Goal: Task Accomplishment & Management: Use online tool/utility

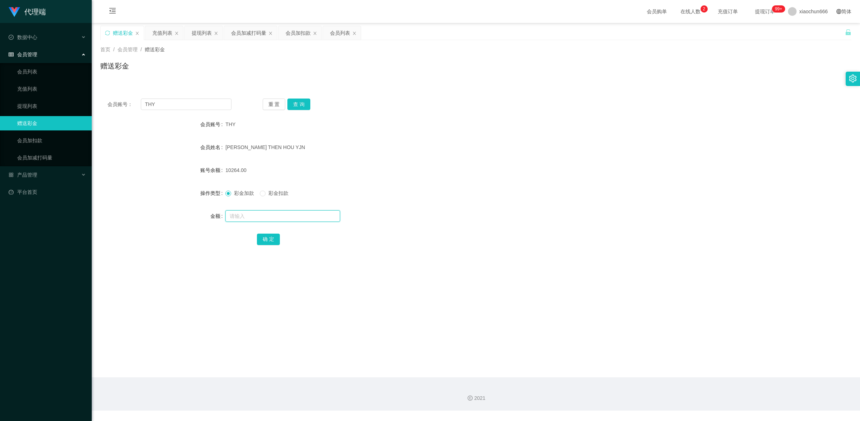
click at [253, 216] on input "text" at bounding box center [282, 215] width 115 height 11
type input "8"
click at [271, 236] on button "确 定" at bounding box center [268, 239] width 23 height 11
click at [28, 100] on link "提现列表" at bounding box center [51, 106] width 69 height 14
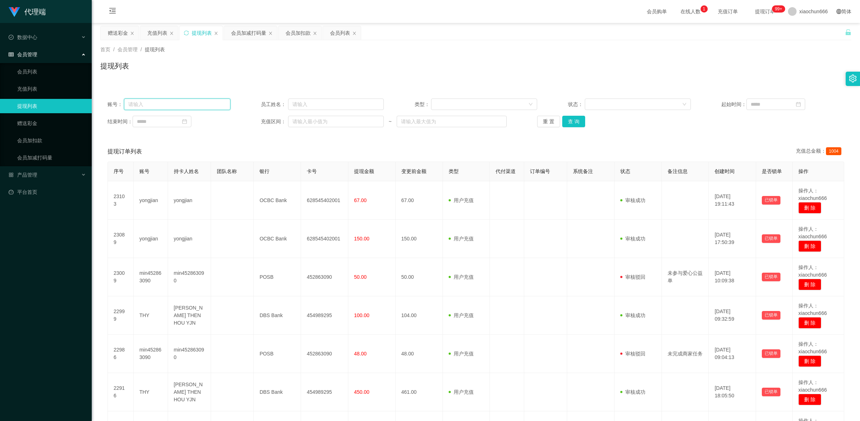
click at [188, 106] on input "text" at bounding box center [177, 104] width 106 height 11
paste input "zhan"
type input "zhan"
click at [574, 122] on button "查 询" at bounding box center [573, 121] width 23 height 11
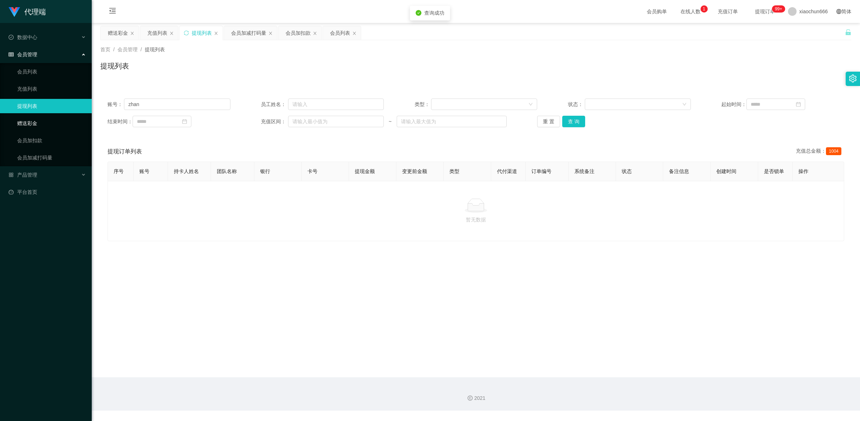
click at [48, 124] on link "赠送彩金" at bounding box center [51, 123] width 69 height 14
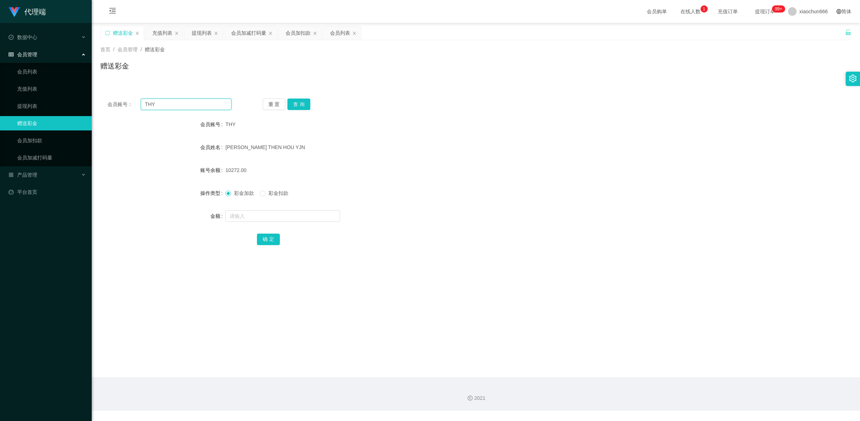
click at [157, 103] on input "THY" at bounding box center [186, 104] width 91 height 11
paste input "zhan"
type input "zhan"
click at [302, 105] on button "查 询" at bounding box center [298, 104] width 23 height 11
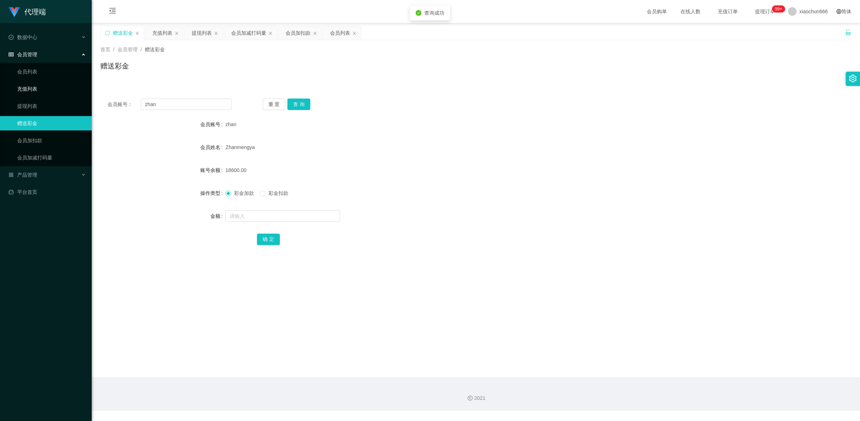
click at [36, 92] on link "充值列表" at bounding box center [51, 89] width 69 height 14
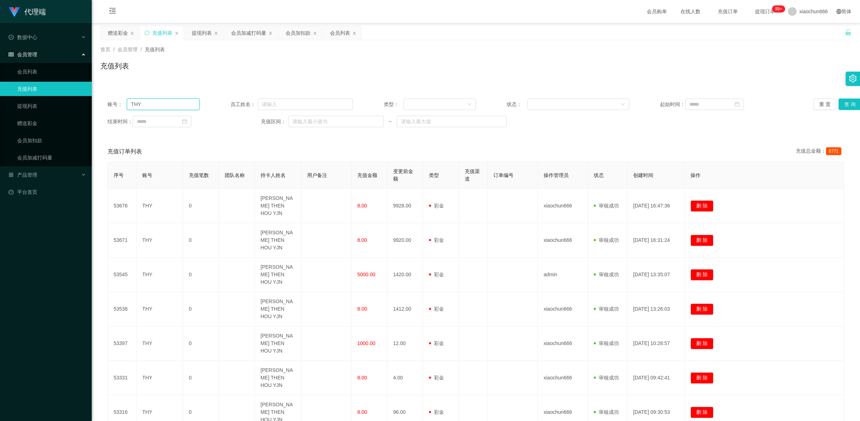
click at [165, 103] on input "THY" at bounding box center [163, 104] width 73 height 11
click at [168, 103] on input "THY" at bounding box center [163, 104] width 73 height 11
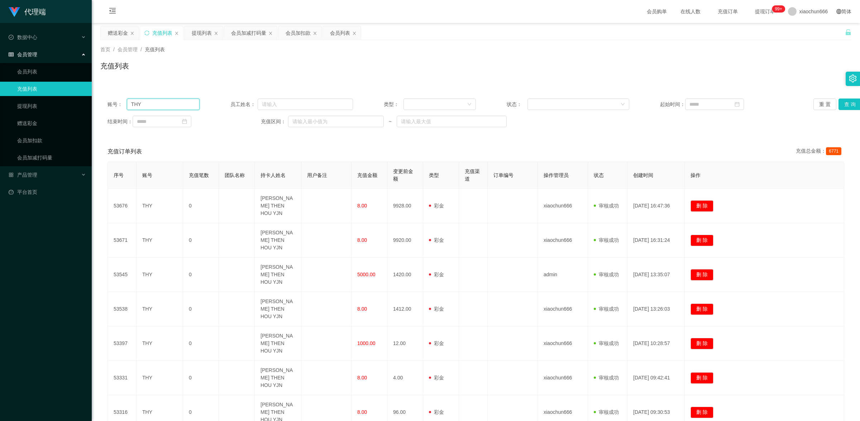
paste input "zhan"
type input "zhan"
click at [843, 106] on button "查 询" at bounding box center [849, 104] width 23 height 11
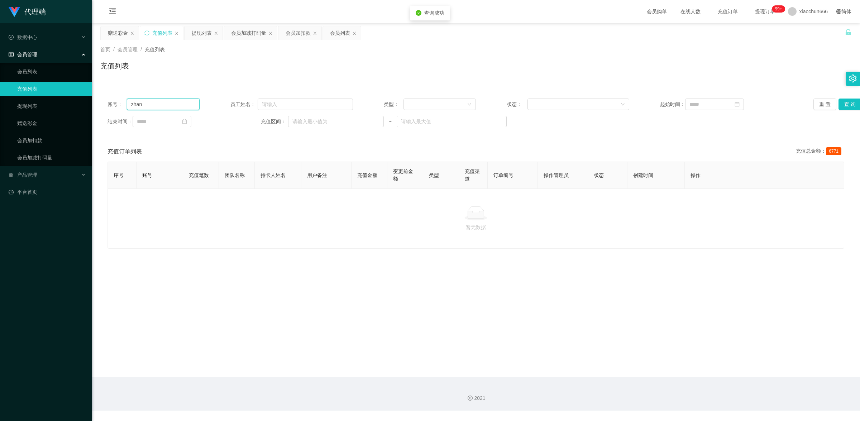
drag, startPoint x: 147, startPoint y: 107, endPoint x: 117, endPoint y: 97, distance: 31.3
click at [117, 97] on div "账号： zhan 员工姓名： 类型： 状态： 起始时间： 重 置 查 询 结束时间： 充值区间： ~" at bounding box center [475, 112] width 751 height 43
drag, startPoint x: 849, startPoint y: 101, endPoint x: 842, endPoint y: 105, distance: 7.5
click at [849, 101] on button "查 询" at bounding box center [849, 104] width 23 height 11
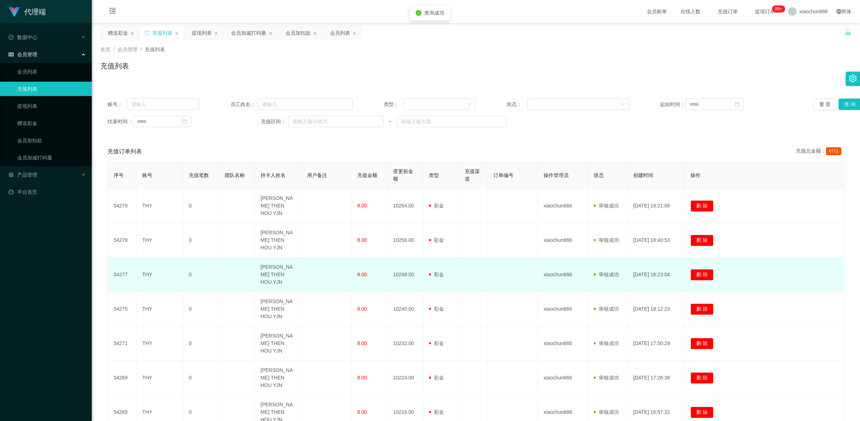
click at [144, 259] on td "THY" at bounding box center [159, 275] width 47 height 34
copy td "THY"
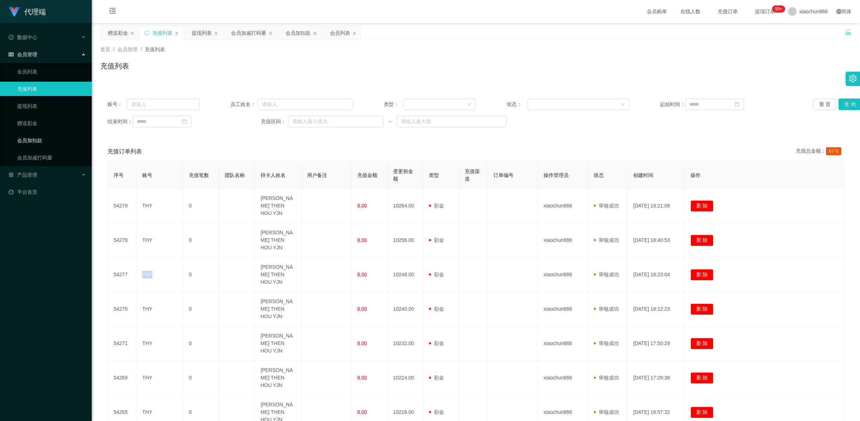
click at [39, 136] on link "会员加扣款" at bounding box center [51, 140] width 69 height 14
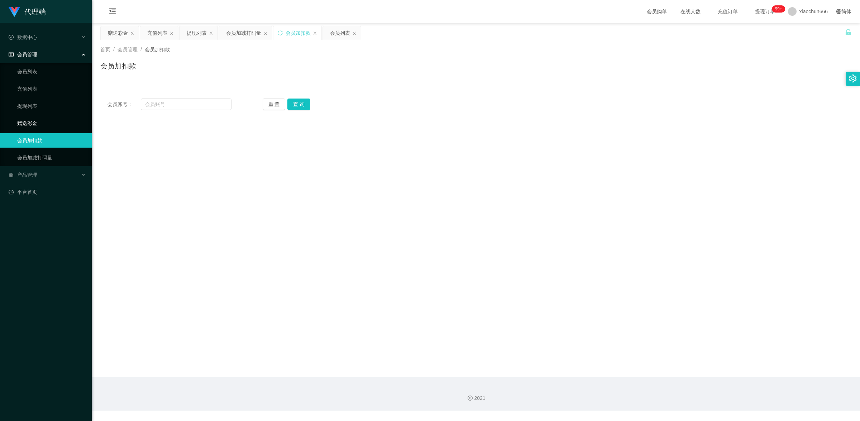
click at [66, 120] on link "赠送彩金" at bounding box center [51, 123] width 69 height 14
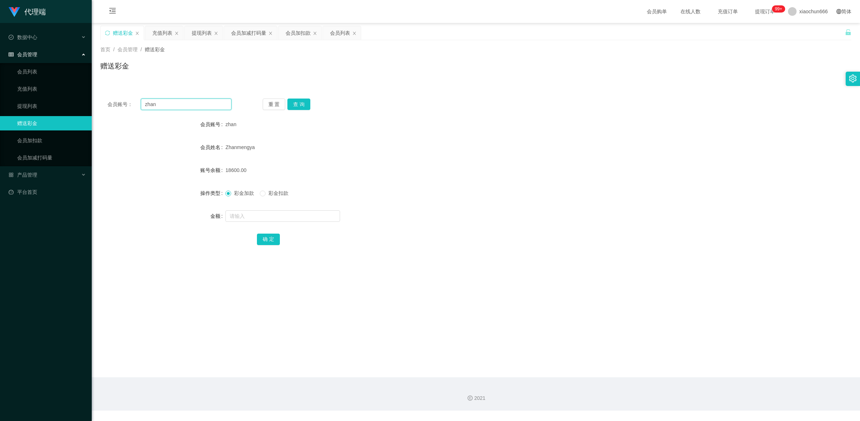
click at [192, 106] on input "zhan" at bounding box center [186, 104] width 91 height 11
paste input "THY"
type input "THY"
click at [297, 102] on button "查 询" at bounding box center [298, 104] width 23 height 11
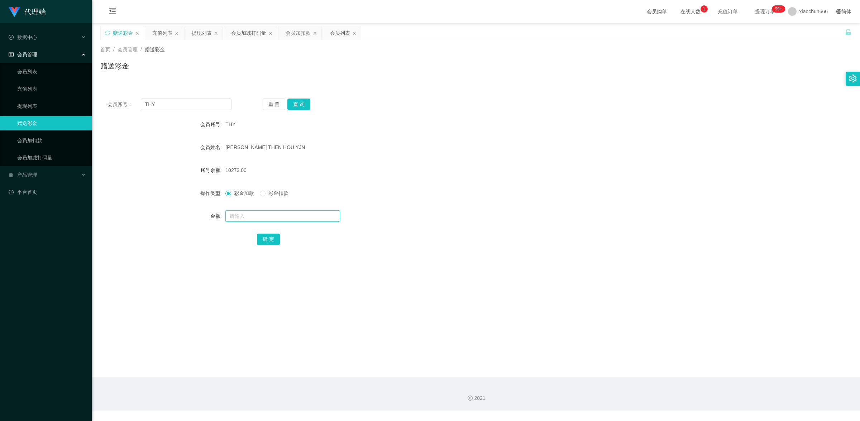
click at [260, 219] on input "text" at bounding box center [282, 215] width 115 height 11
type input "8"
drag, startPoint x: 264, startPoint y: 241, endPoint x: 308, endPoint y: 229, distance: 45.2
click at [264, 241] on button "确 定" at bounding box center [268, 239] width 23 height 11
